Goal: Complete application form

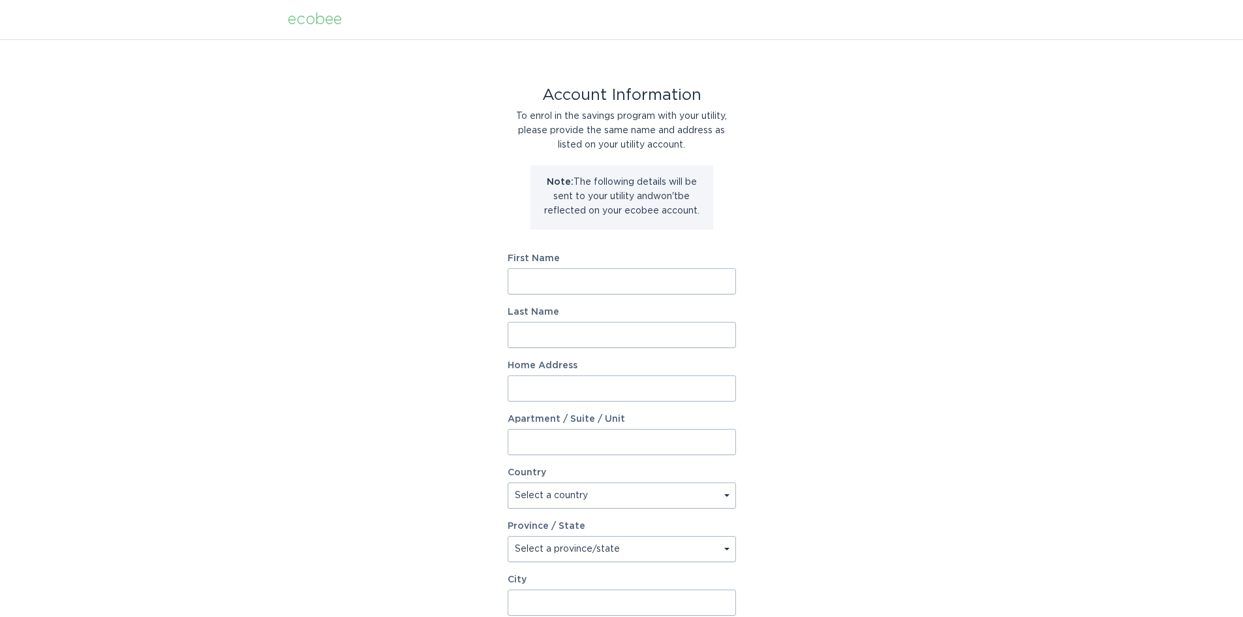
click at [607, 277] on input "First Name" at bounding box center [622, 281] width 228 height 26
type input "[PERSON_NAME]"
type input "11043 Estates Cir"
select select "US"
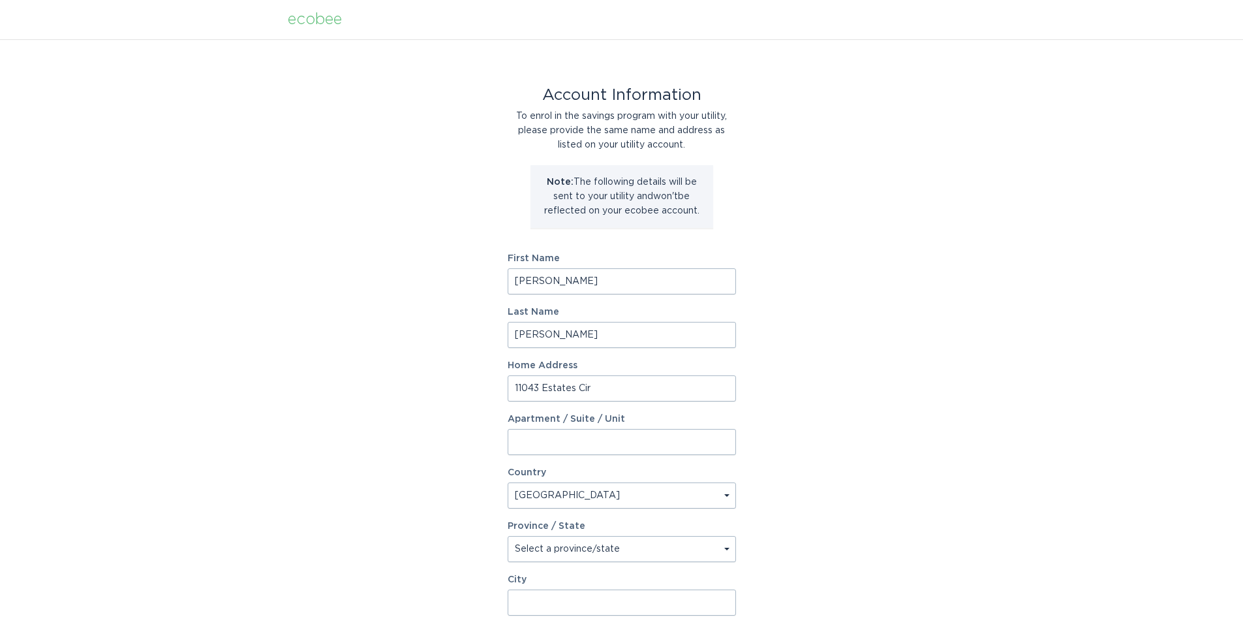
type input "Alpharetta"
type input "30022-1470"
select select "GA"
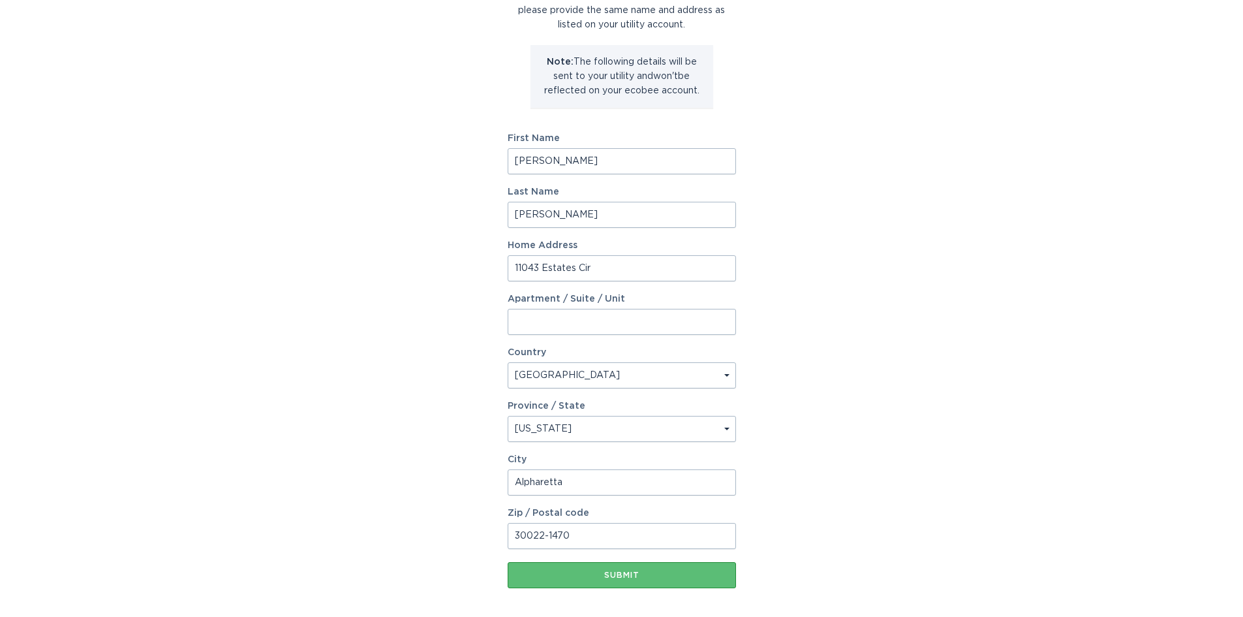
scroll to position [130, 0]
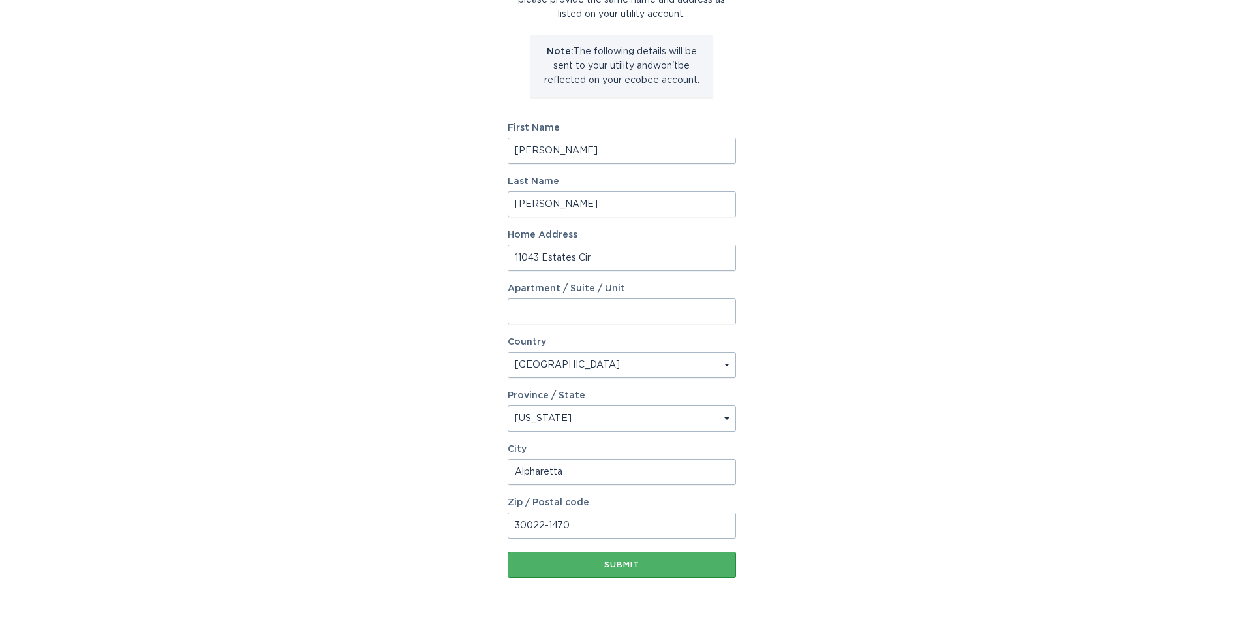
click at [647, 572] on button "Submit" at bounding box center [622, 564] width 228 height 26
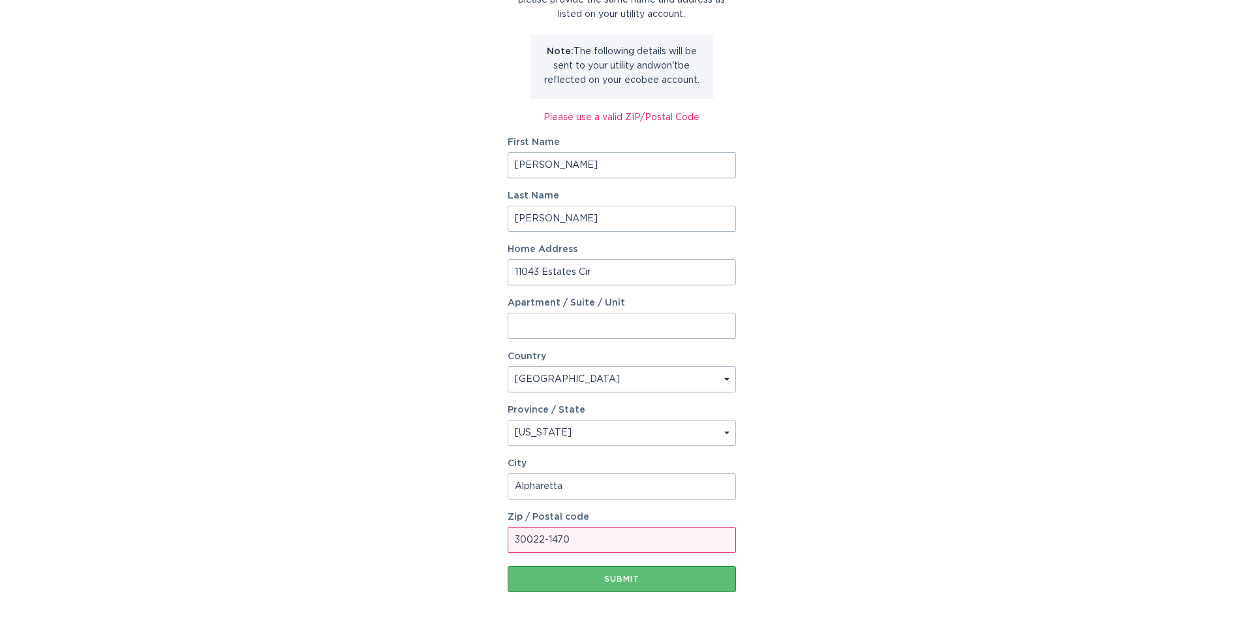
click at [600, 557] on form "First Name [PERSON_NAME] Last Name [PERSON_NAME] Home Address [GEOGRAPHIC_DATA]…" at bounding box center [622, 365] width 228 height 454
drag, startPoint x: 593, startPoint y: 538, endPoint x: 584, endPoint y: 538, distance: 9.1
click at [593, 538] on input "30022-1470" at bounding box center [622, 540] width 228 height 26
drag, startPoint x: 546, startPoint y: 537, endPoint x: 624, endPoint y: 539, distance: 78.3
click at [624, 539] on input "30022-1470" at bounding box center [622, 540] width 228 height 26
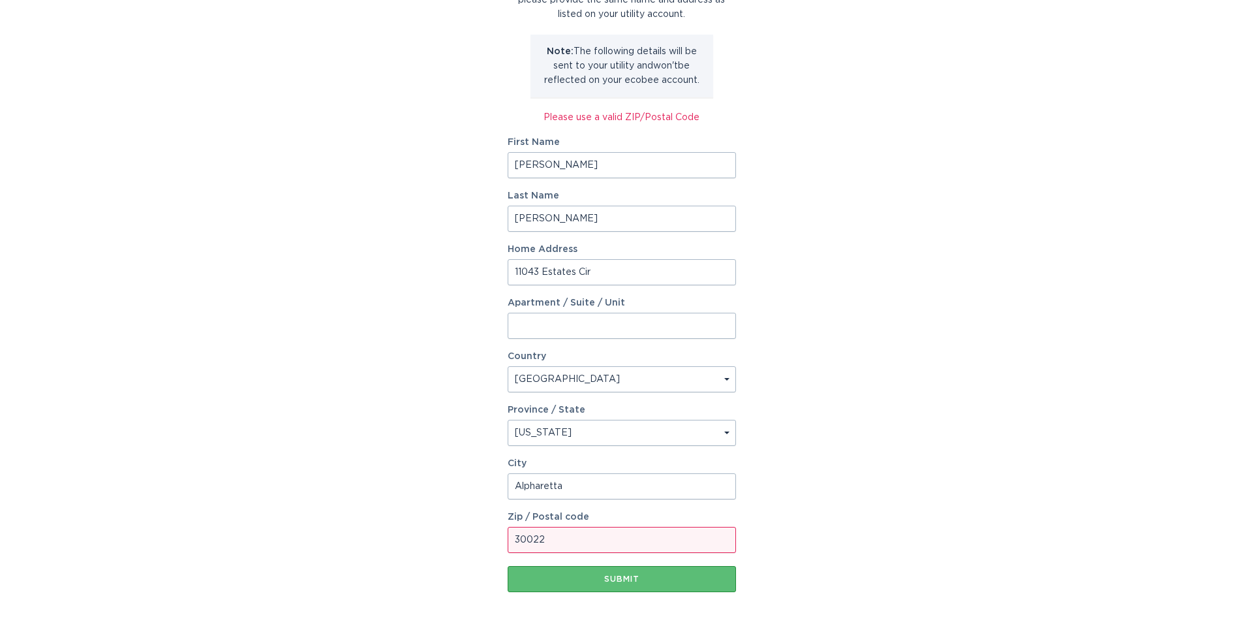
type input "30022"
click at [508, 566] on button "Submit" at bounding box center [622, 579] width 228 height 26
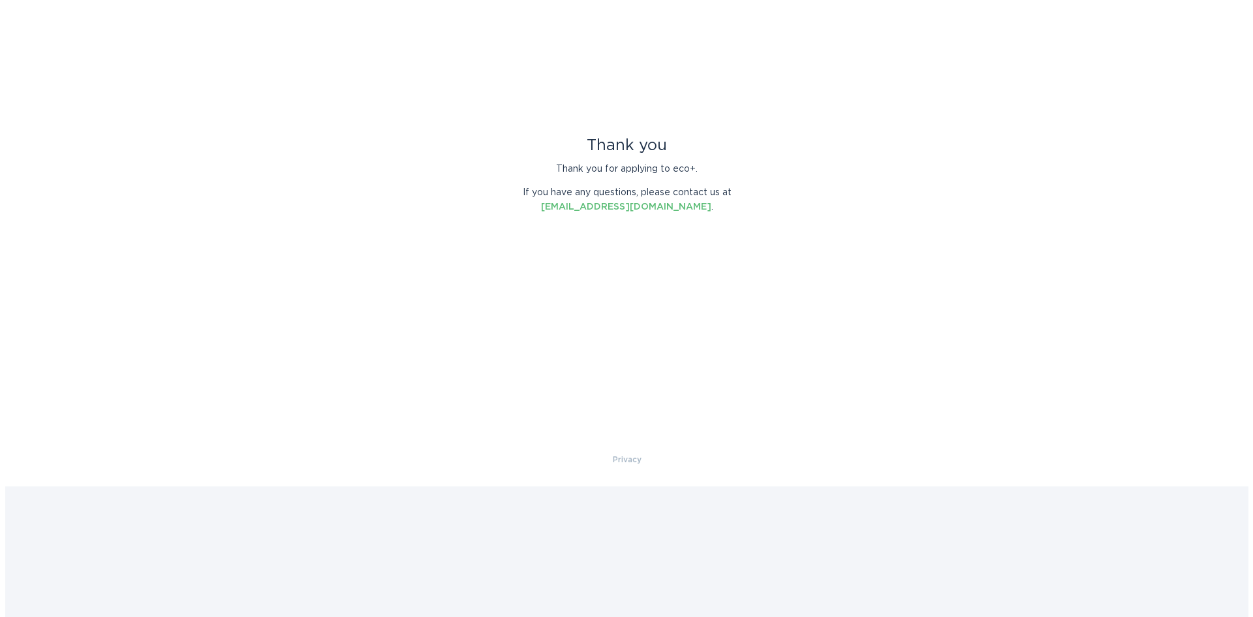
scroll to position [0, 0]
